Goal: Task Accomplishment & Management: Manage account settings

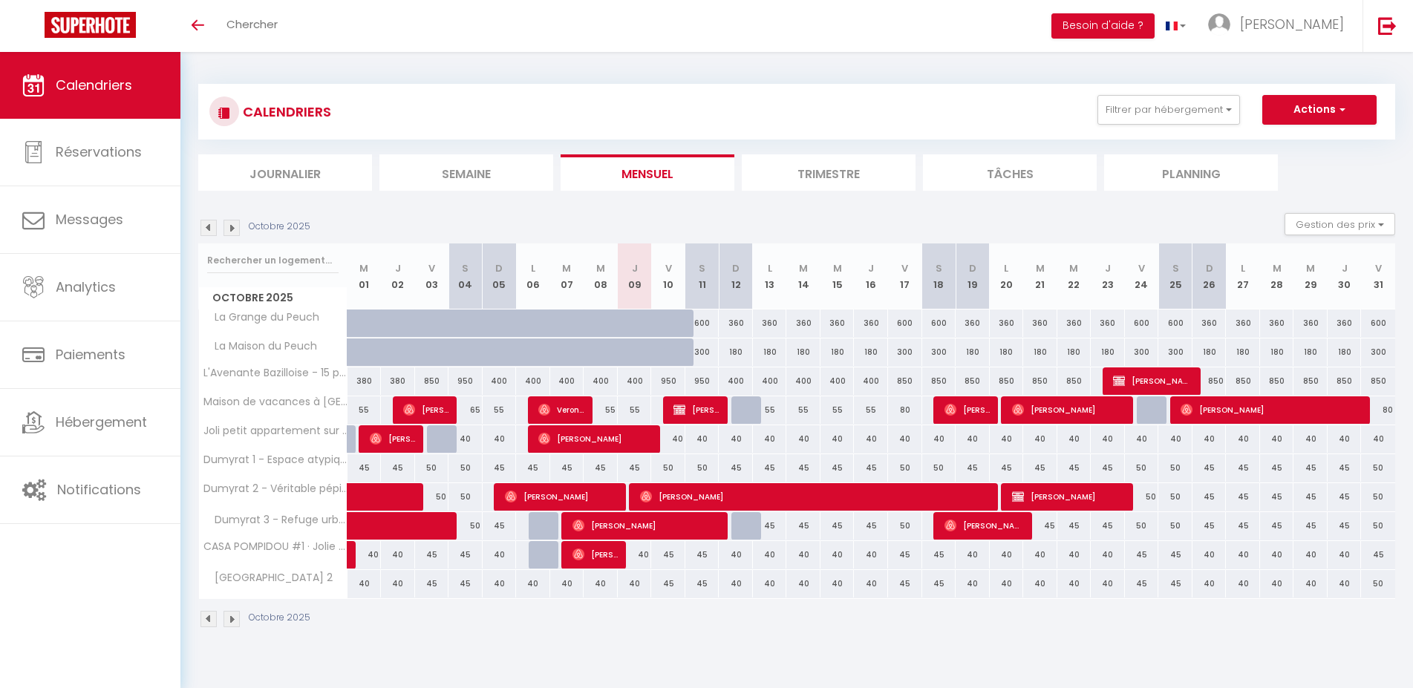
drag, startPoint x: 1217, startPoint y: 380, endPoint x: 1264, endPoint y: 382, distance: 46.8
click at [1227, 382] on div "850" at bounding box center [1209, 381] width 35 height 27
type input "850"
type input "Dim 26 Octobre 2025"
type input "Lun 27 Octobre 2025"
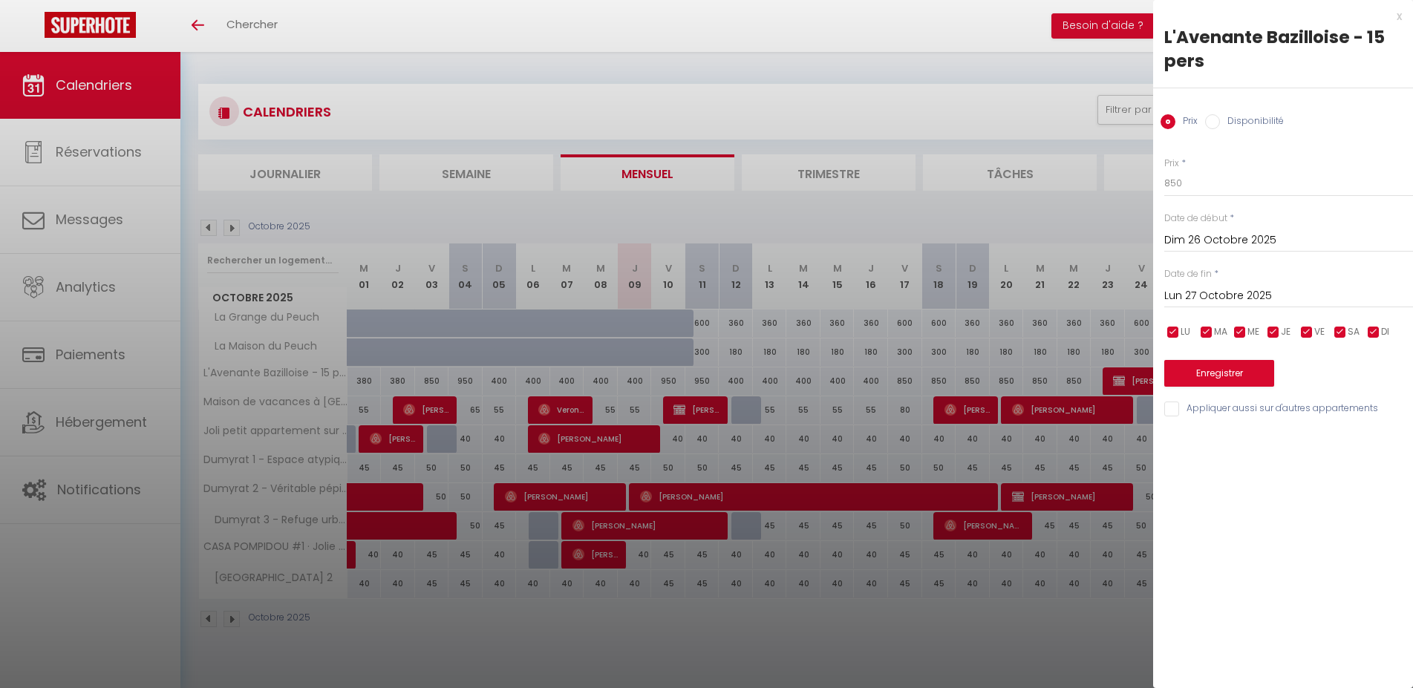
click at [1402, 16] on div "x L'Avenante Bazilloise - 15 pers Prix Disponibilité Prix * 850 Statut * Dispon…" at bounding box center [1283, 216] width 260 height 433
click at [1395, 20] on div "x" at bounding box center [1277, 16] width 249 height 18
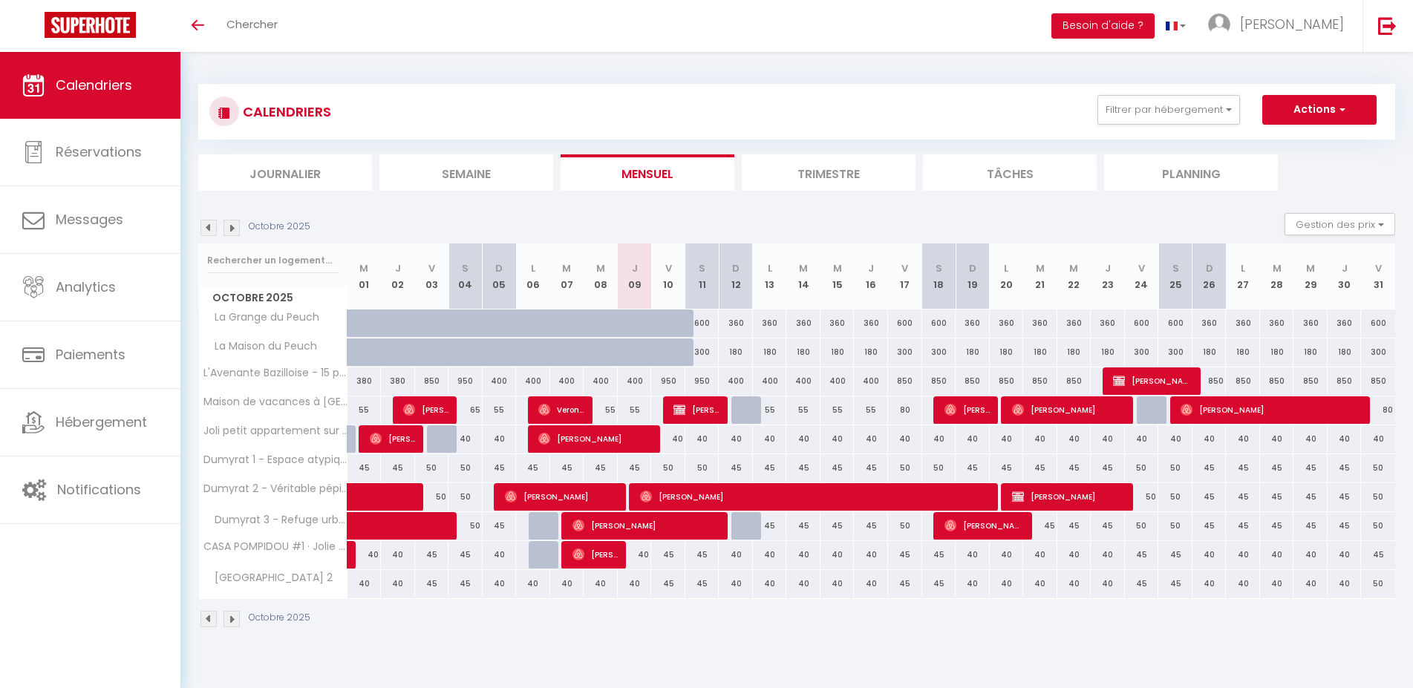
click at [1217, 375] on div "850" at bounding box center [1209, 381] width 34 height 27
type input "850"
select select "1"
type input "Dim 26 Octobre 2025"
type input "Lun 27 Octobre 2025"
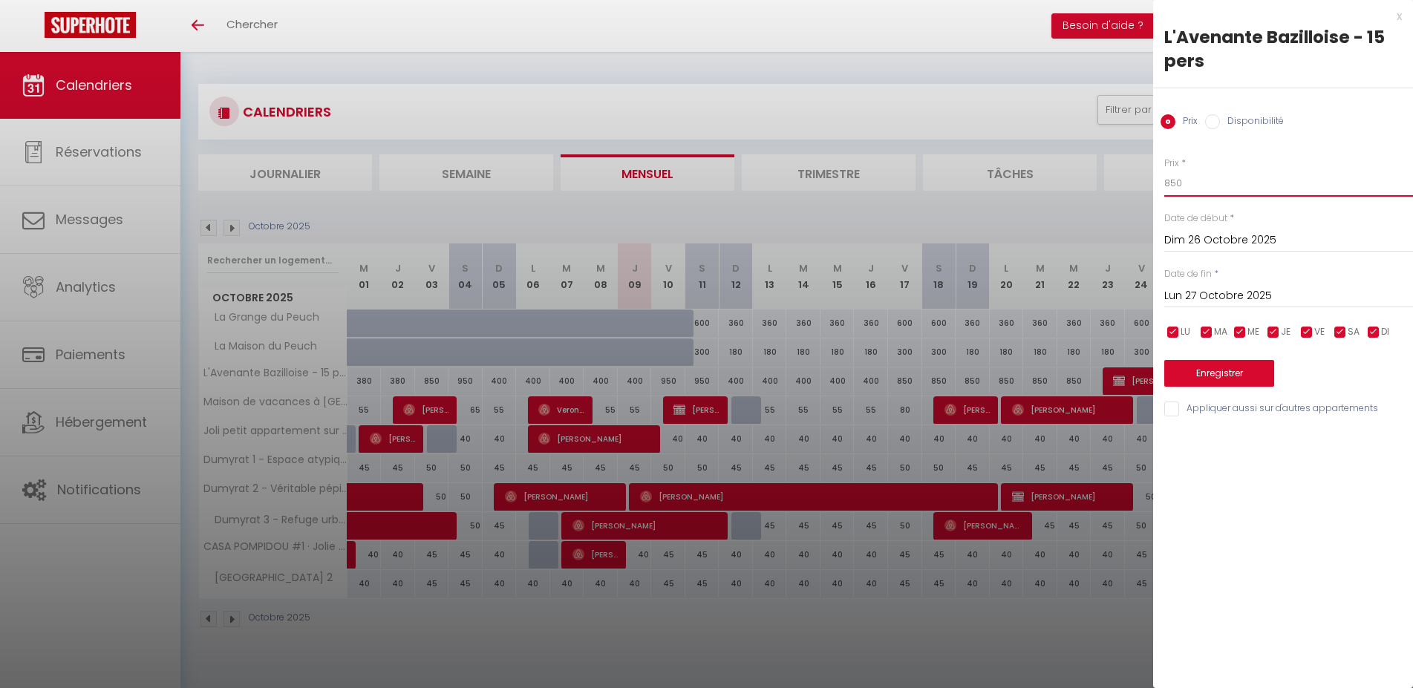
click at [1206, 191] on input "850" at bounding box center [1288, 183] width 249 height 27
click at [1234, 123] on label "Disponibilité" at bounding box center [1252, 122] width 64 height 16
click at [1220, 123] on input "Disponibilité" at bounding box center [1212, 121] width 15 height 15
radio input "true"
radio input "false"
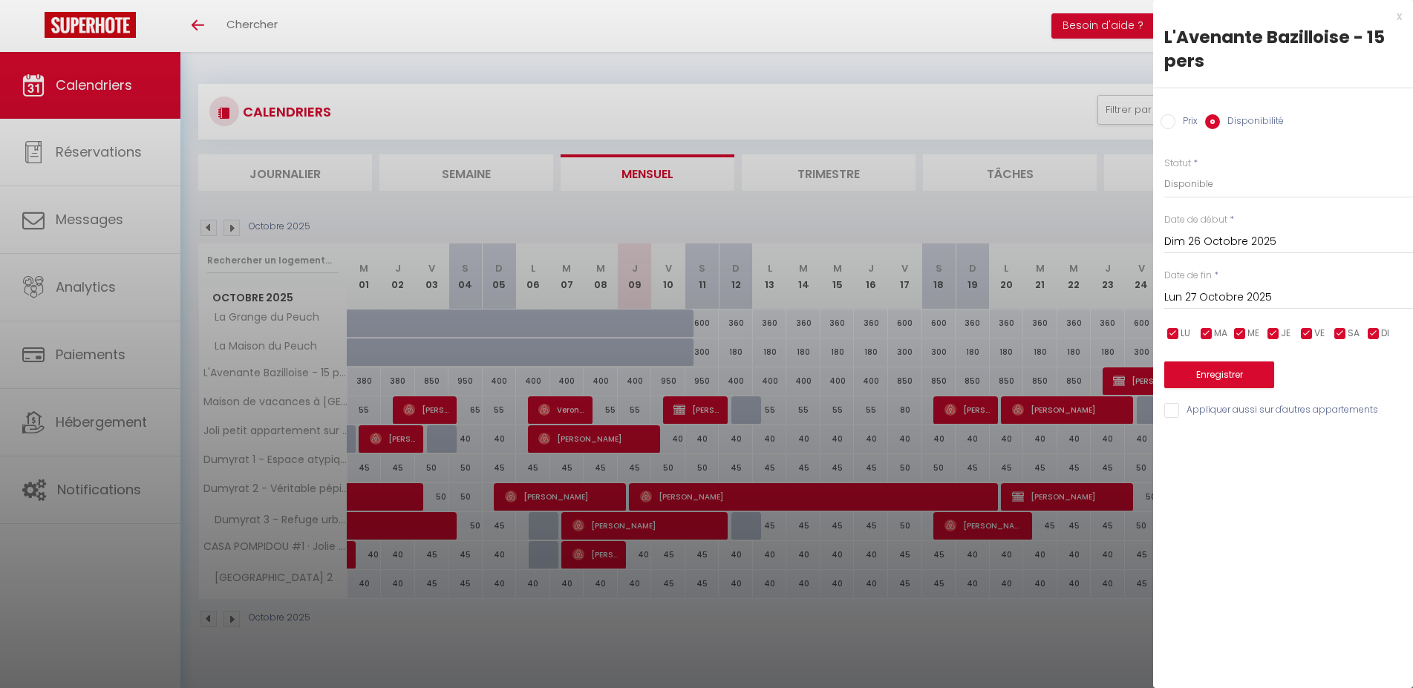
click at [1222, 294] on input "Lun 27 Octobre 2025" at bounding box center [1288, 297] width 249 height 19
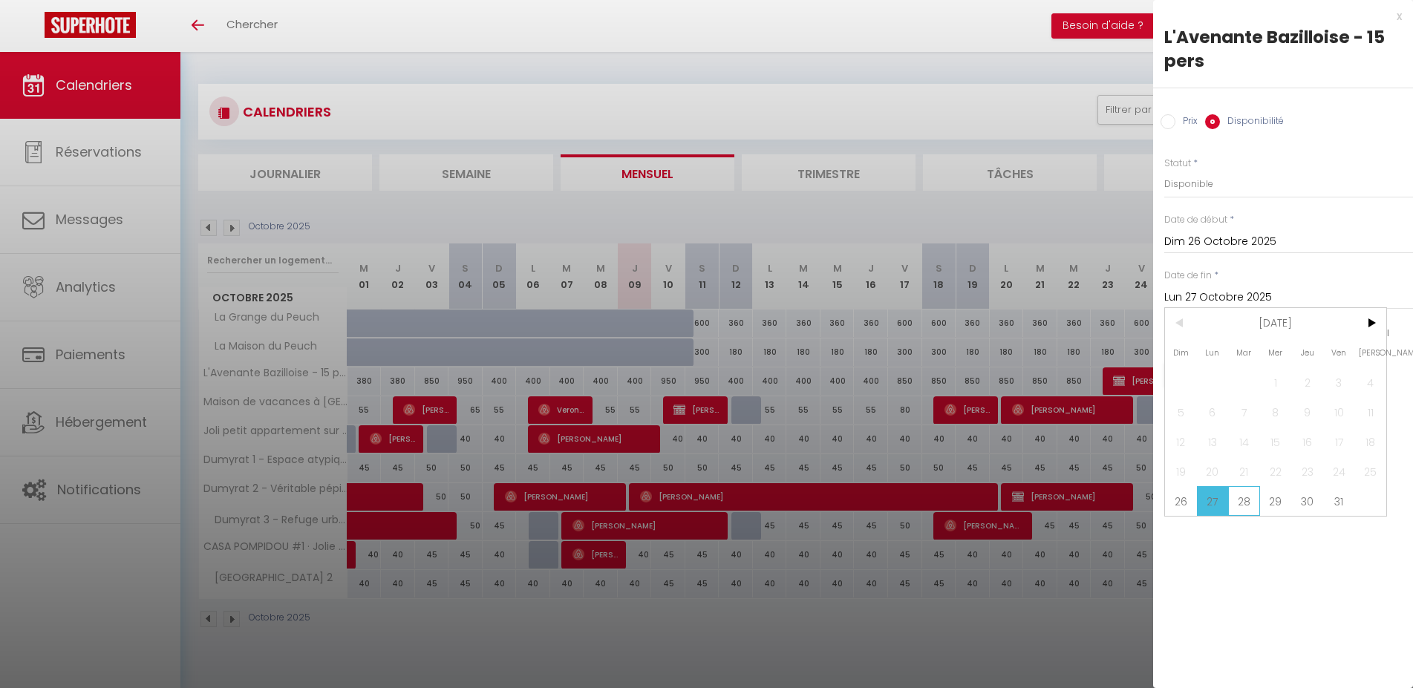
click at [1243, 509] on span "28" at bounding box center [1244, 501] width 32 height 30
type input "[DATE]"
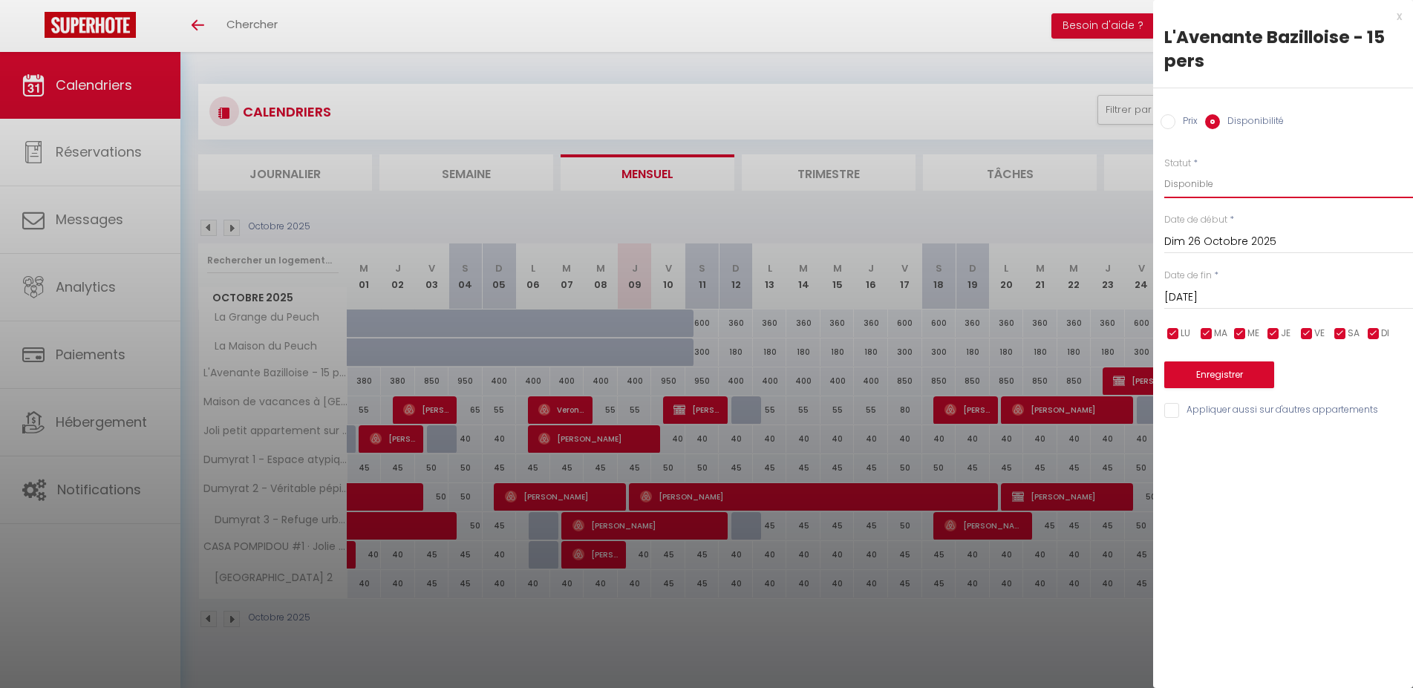
click at [1164, 170] on select "Disponible Indisponible" at bounding box center [1288, 184] width 249 height 28
select select "0"
click option "Indisponible" at bounding box center [0, 0] width 0 height 0
click at [1208, 376] on button "Enregistrer" at bounding box center [1219, 375] width 110 height 27
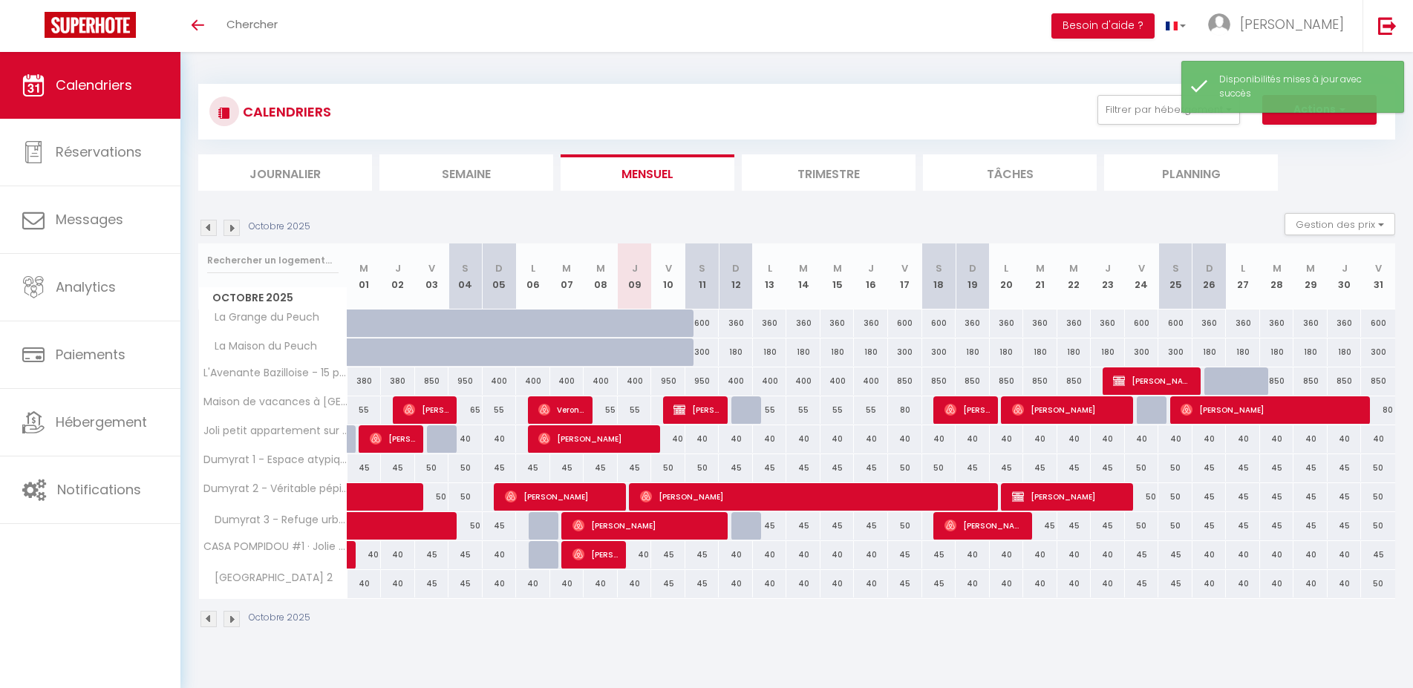
click at [1272, 380] on div "850" at bounding box center [1277, 381] width 34 height 27
select select "1"
type input "[DATE]"
type input "Mer 29 Octobre 2025"
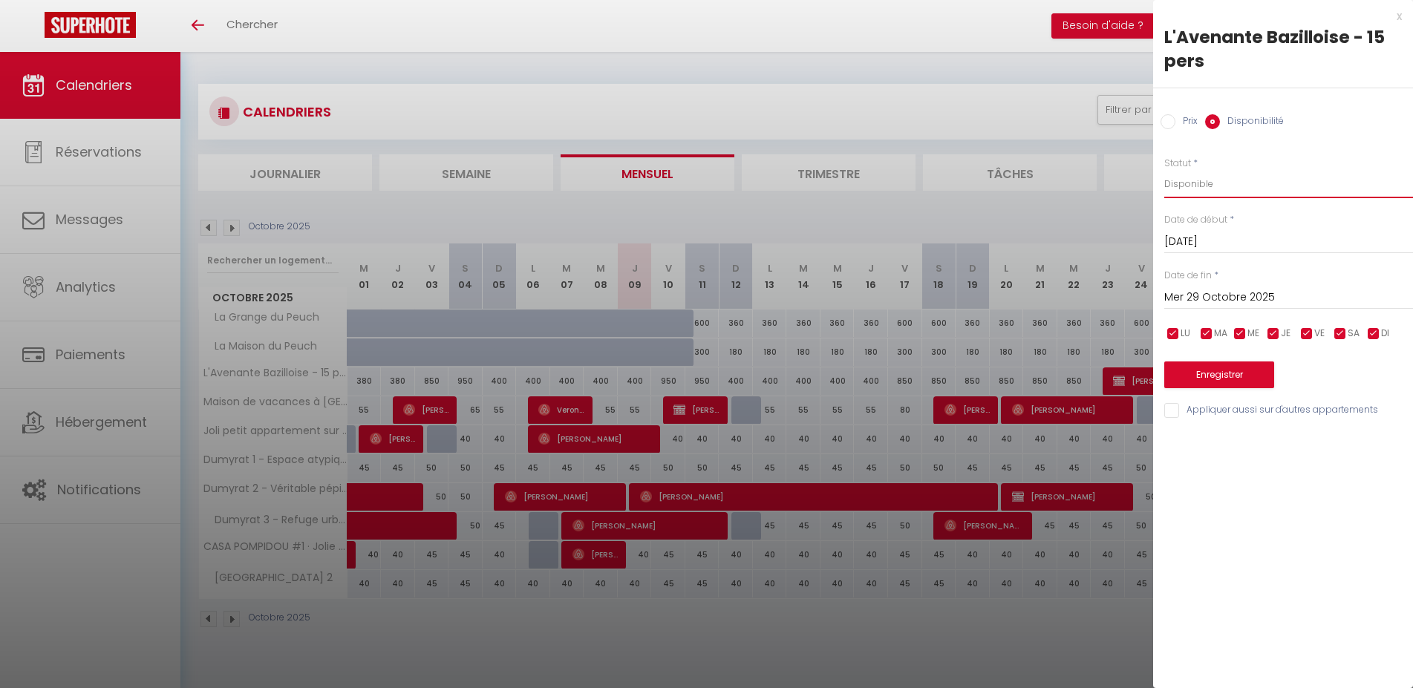
click at [1164, 170] on select "Disponible Indisponible" at bounding box center [1288, 184] width 249 height 28
select select "0"
click option "Indisponible" at bounding box center [0, 0] width 0 height 0
click at [1213, 361] on div "Enregistrer" at bounding box center [1288, 365] width 249 height 45
click at [1213, 376] on button "Enregistrer" at bounding box center [1219, 375] width 110 height 27
